Goal: Task Accomplishment & Management: Manage account settings

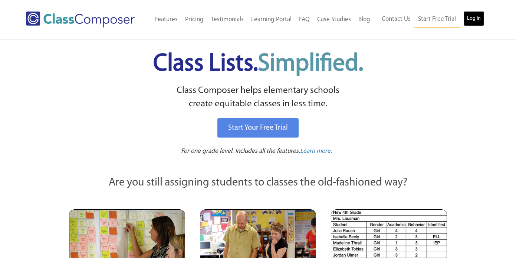
click at [474, 18] on link "Log In" at bounding box center [474, 18] width 21 height 15
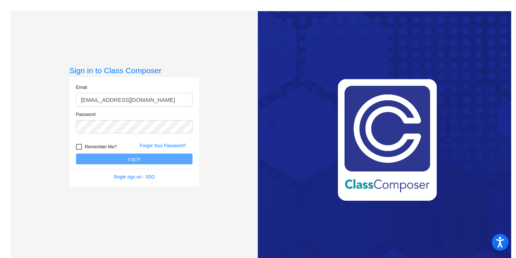
type input "[EMAIL_ADDRESS][DOMAIN_NAME]"
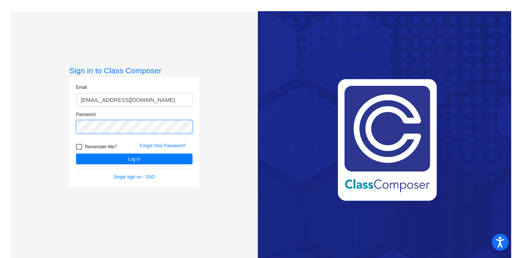
click at [76, 153] on button "Log In" at bounding box center [134, 158] width 117 height 11
click at [146, 145] on link "Forgot Your Password?" at bounding box center [163, 145] width 46 height 5
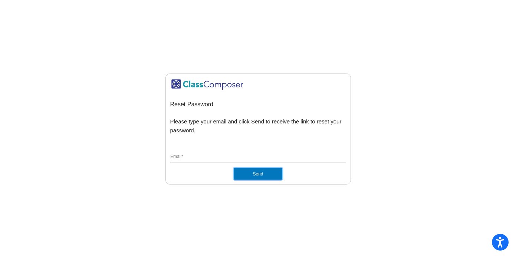
click at [274, 175] on button "Send" at bounding box center [258, 173] width 48 height 12
click at [270, 153] on div "Email *" at bounding box center [258, 155] width 176 height 14
type input "mpearson@blainesd.org"
click at [240, 171] on button "Send" at bounding box center [258, 173] width 48 height 12
